Goal: Navigation & Orientation: Find specific page/section

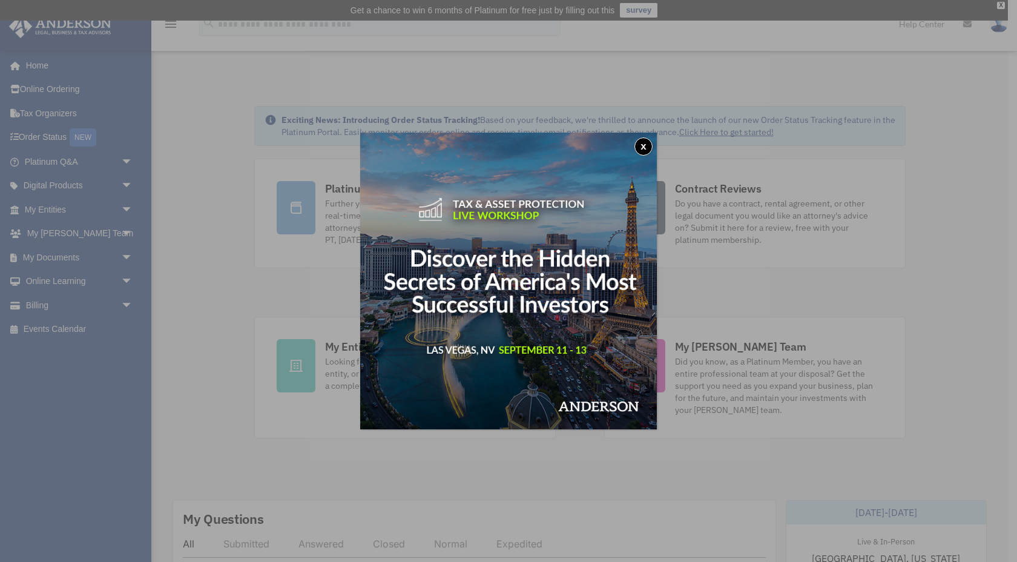
click at [637, 143] on button "x" at bounding box center [643, 146] width 18 height 18
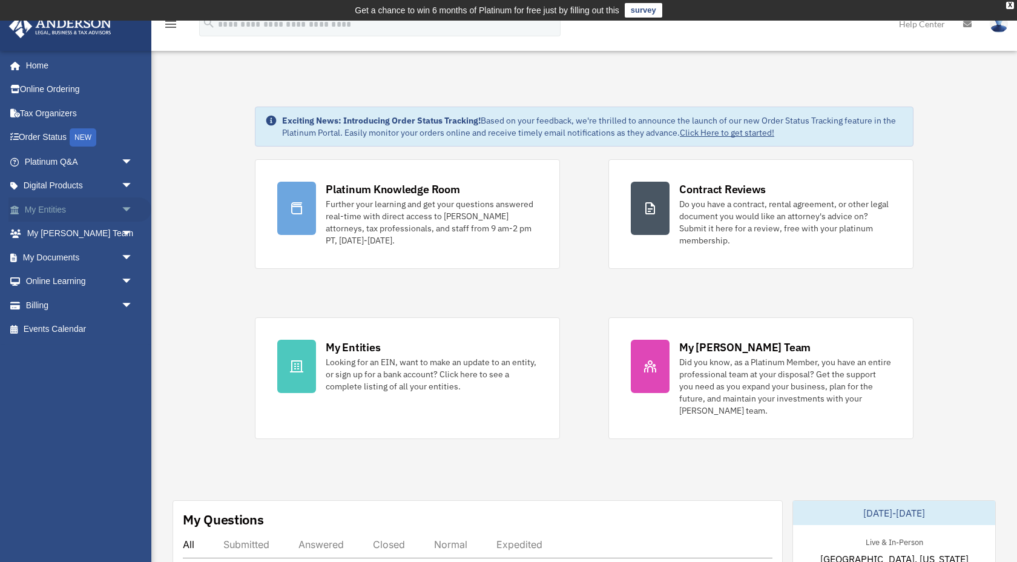
click at [60, 209] on link "My Entities arrow_drop_down" at bounding box center [79, 209] width 143 height 24
click at [63, 187] on link "Digital Products arrow_drop_down" at bounding box center [79, 186] width 143 height 24
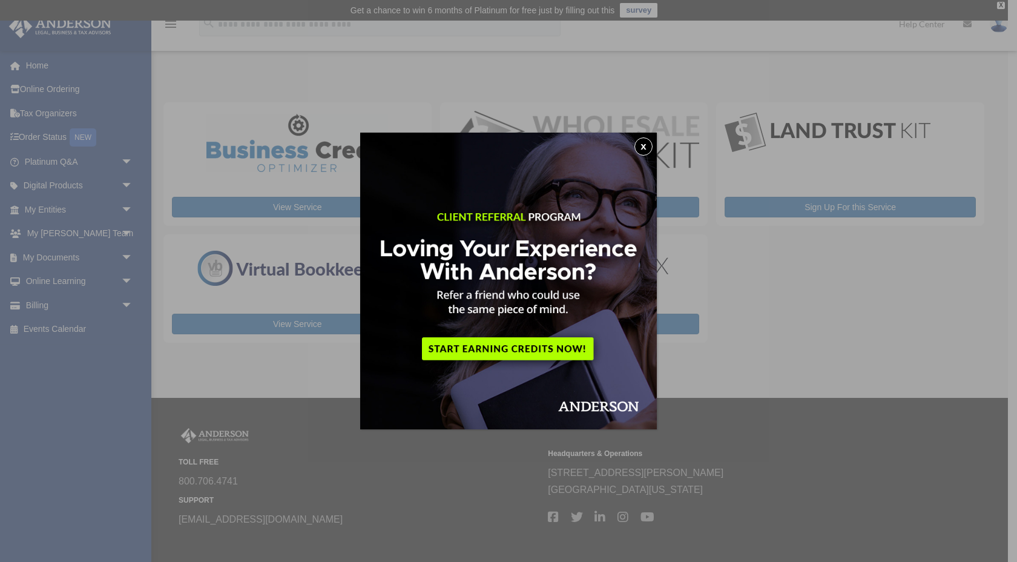
click at [645, 143] on button "x" at bounding box center [643, 146] width 18 height 18
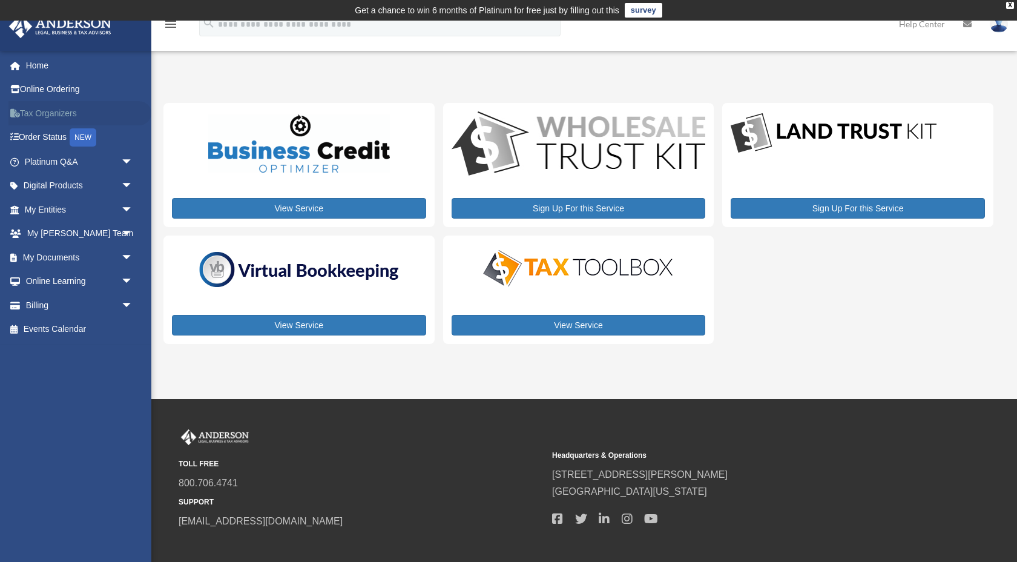
click at [32, 110] on link "Tax Organizers" at bounding box center [79, 113] width 143 height 24
